Goal: Register for event/course

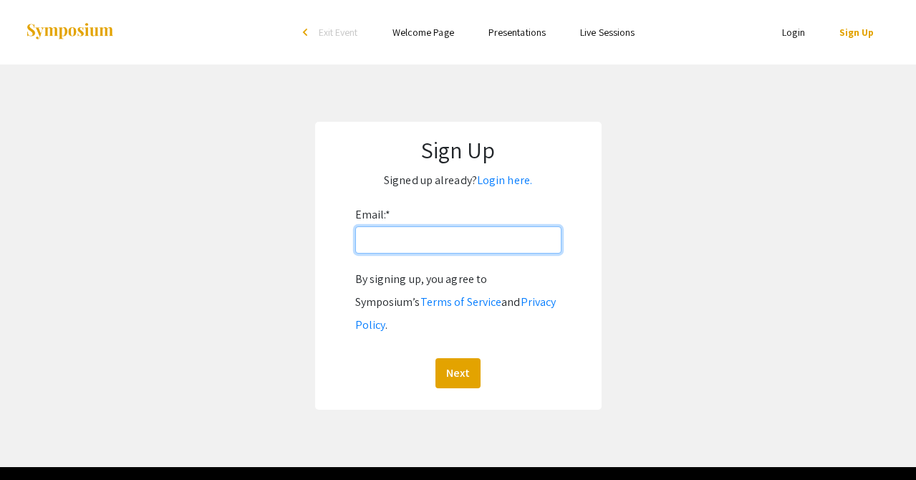
click at [491, 249] on input "Email: *" at bounding box center [458, 239] width 206 height 27
type input "[EMAIL_ADDRESS][DOMAIN_NAME]"
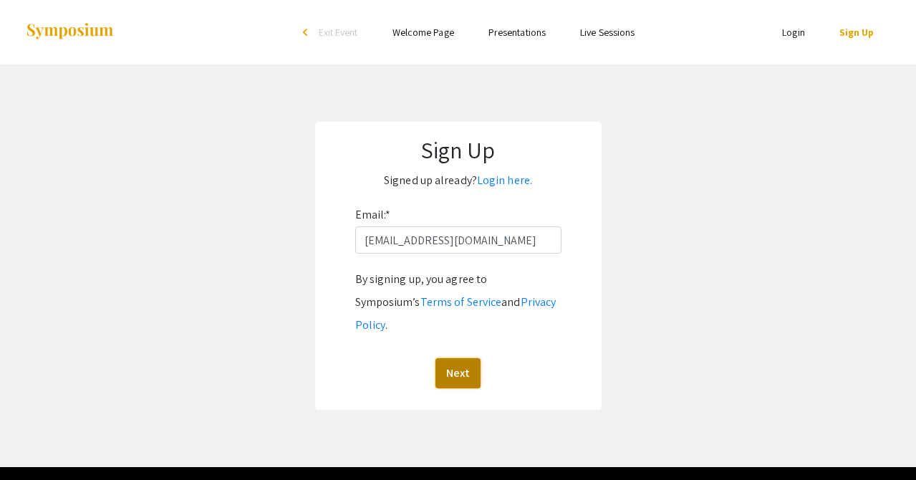
click at [464, 358] on button "Next" at bounding box center [458, 373] width 45 height 30
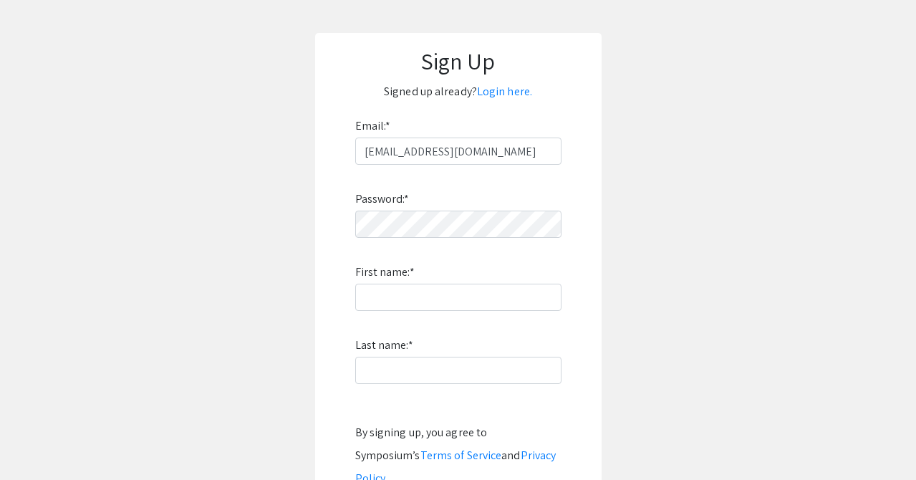
scroll to position [95, 0]
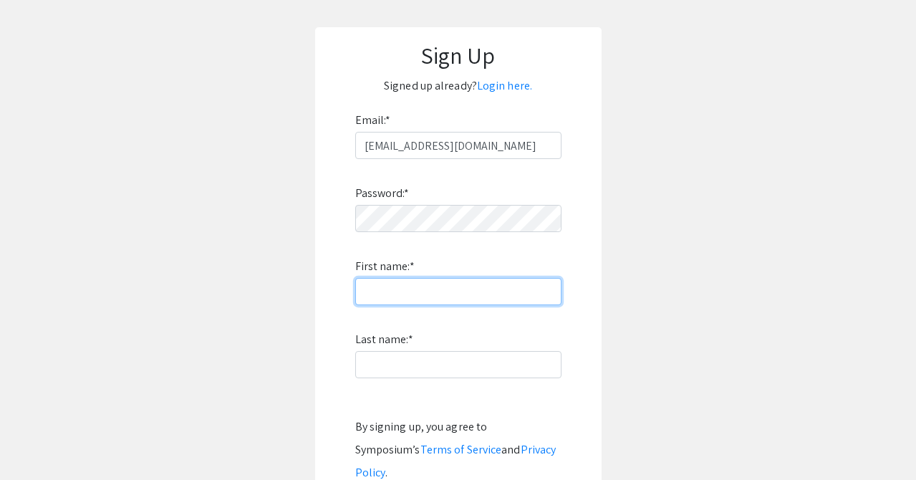
click at [539, 292] on input "First name: *" at bounding box center [458, 291] width 206 height 27
type input "Ava"
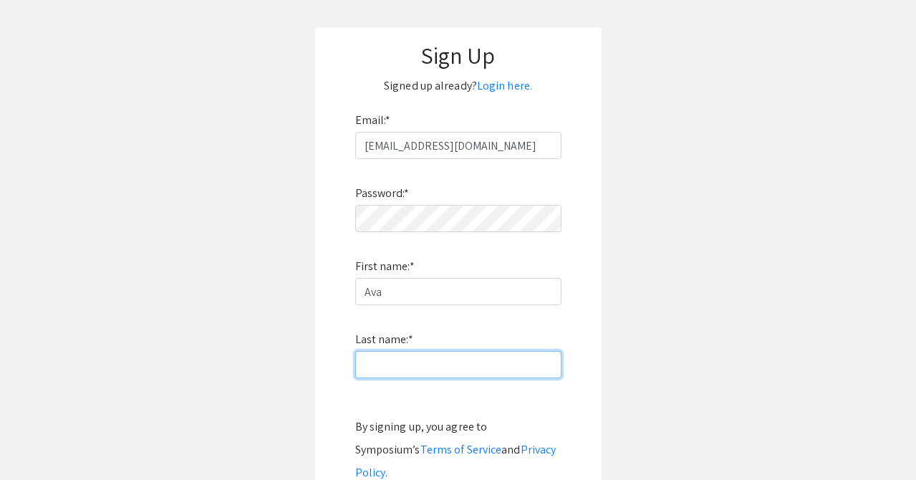
click at [526, 367] on input "Last name: *" at bounding box center [458, 364] width 206 height 27
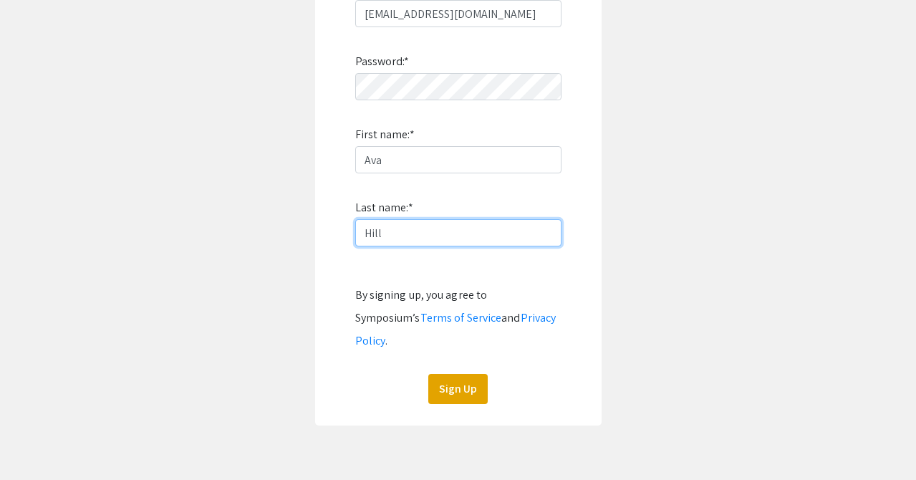
scroll to position [227, 0]
type input "Hill"
click at [462, 380] on div "Sign Up Signed up already? Login here. Email: * [EMAIL_ADDRESS][DOMAIN_NAME] Pa…" at bounding box center [458, 160] width 287 height 530
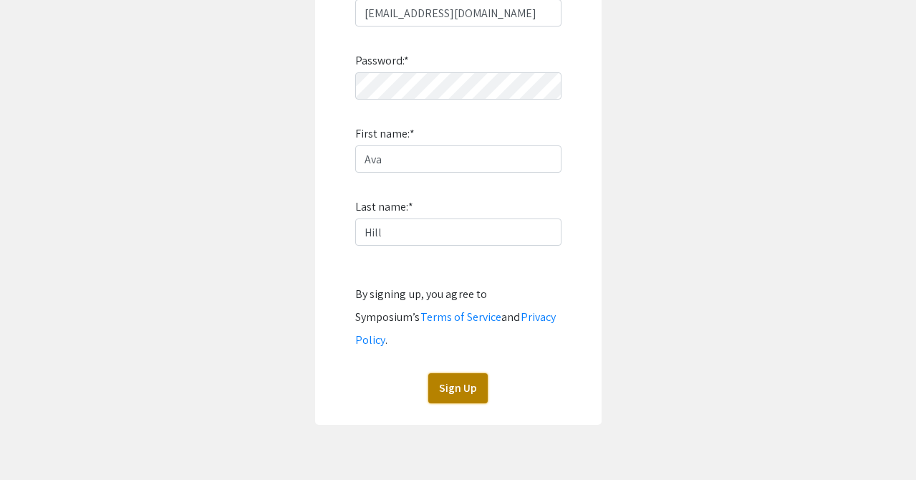
click at [458, 374] on button "Sign Up" at bounding box center [457, 388] width 59 height 30
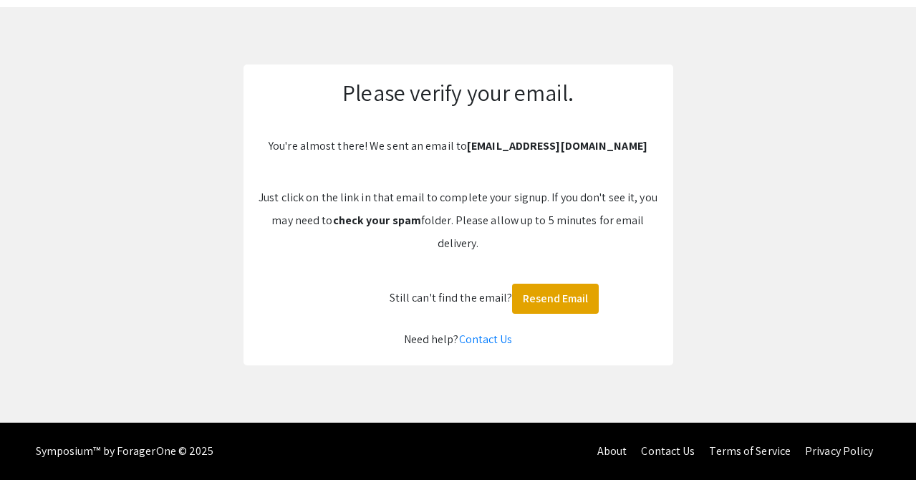
scroll to position [57, 0]
